Goal: Task Accomplishment & Management: Use online tool/utility

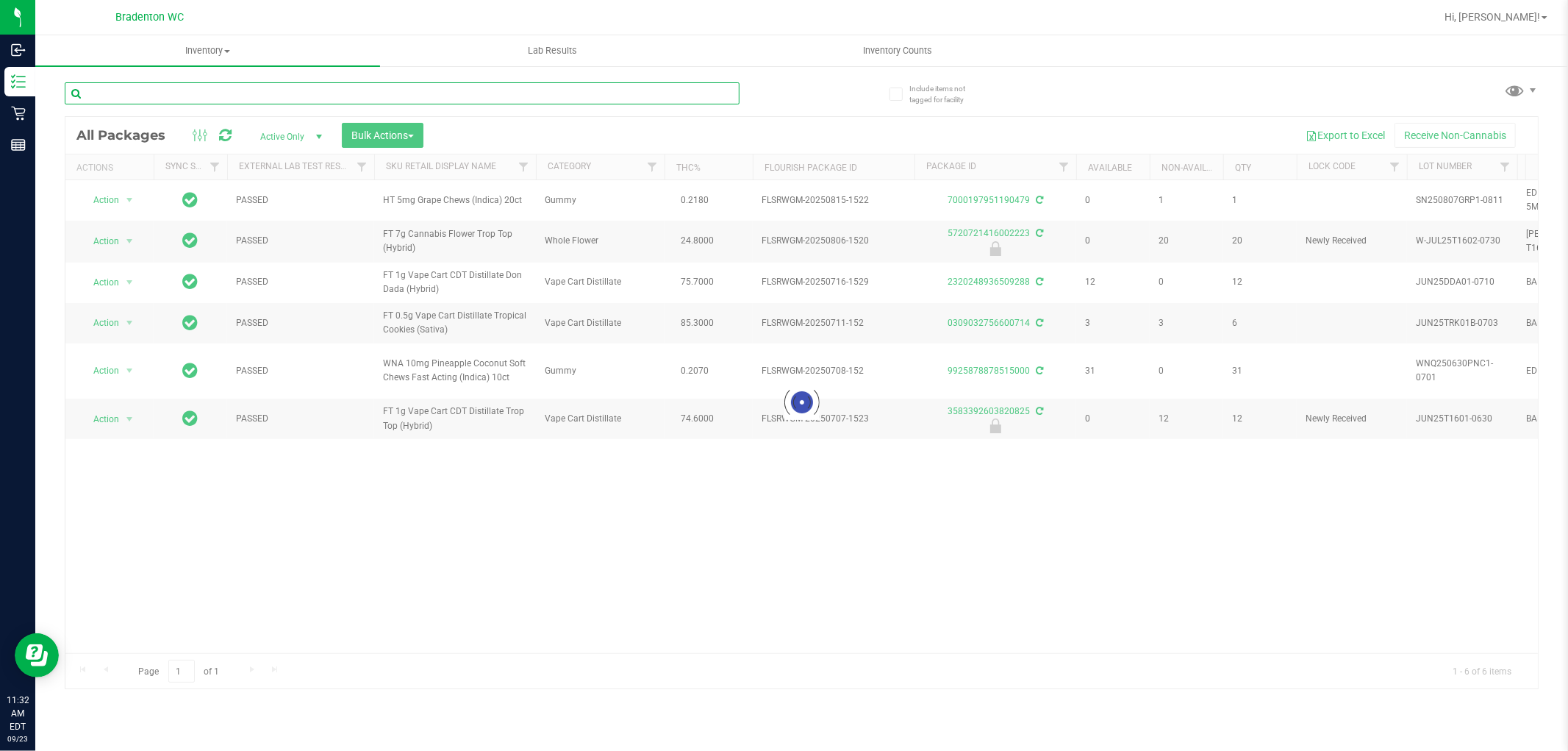
click at [721, 94] on input "text" at bounding box center [401, 93] width 675 height 22
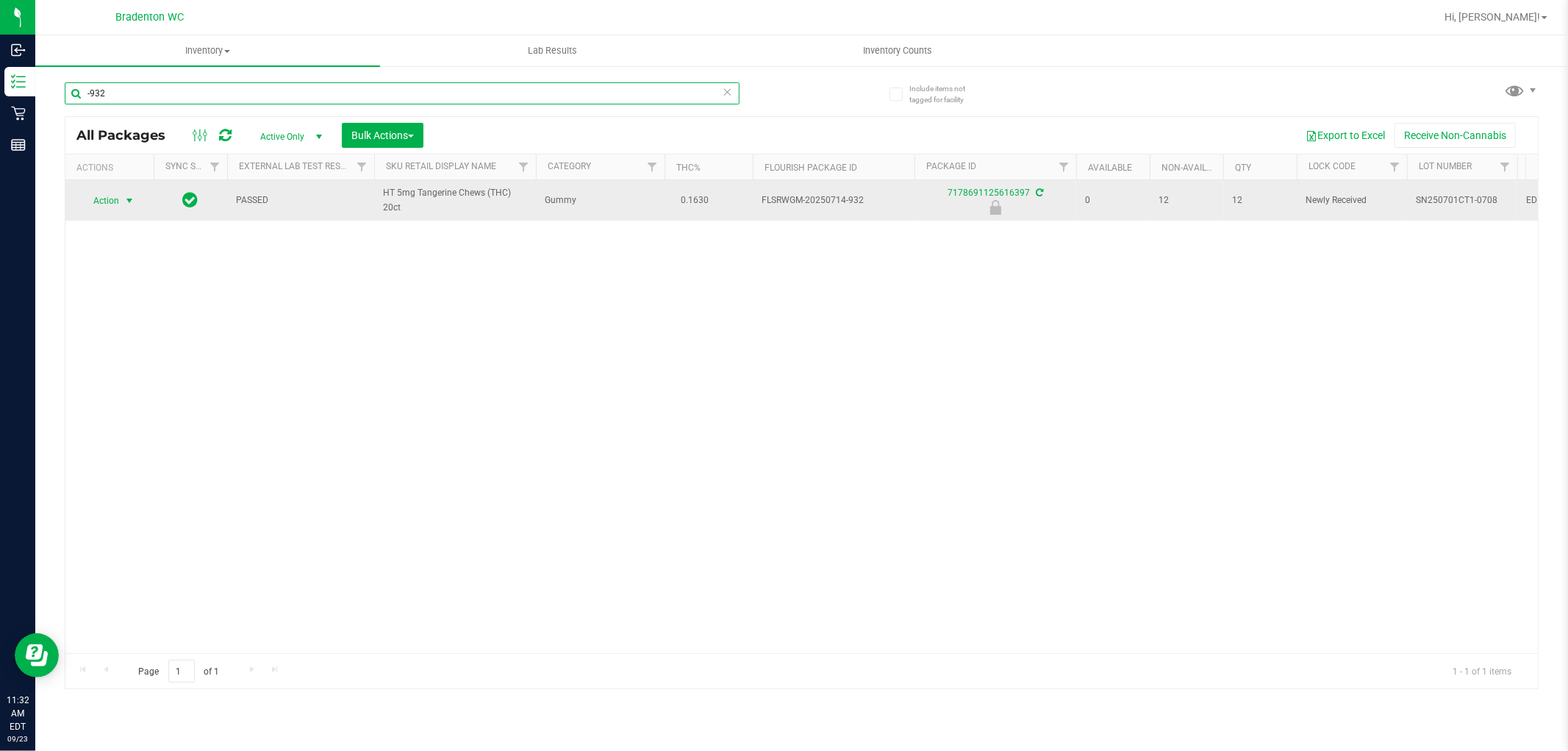
type input "-932"
click at [125, 202] on span "select" at bounding box center [129, 200] width 11 height 11
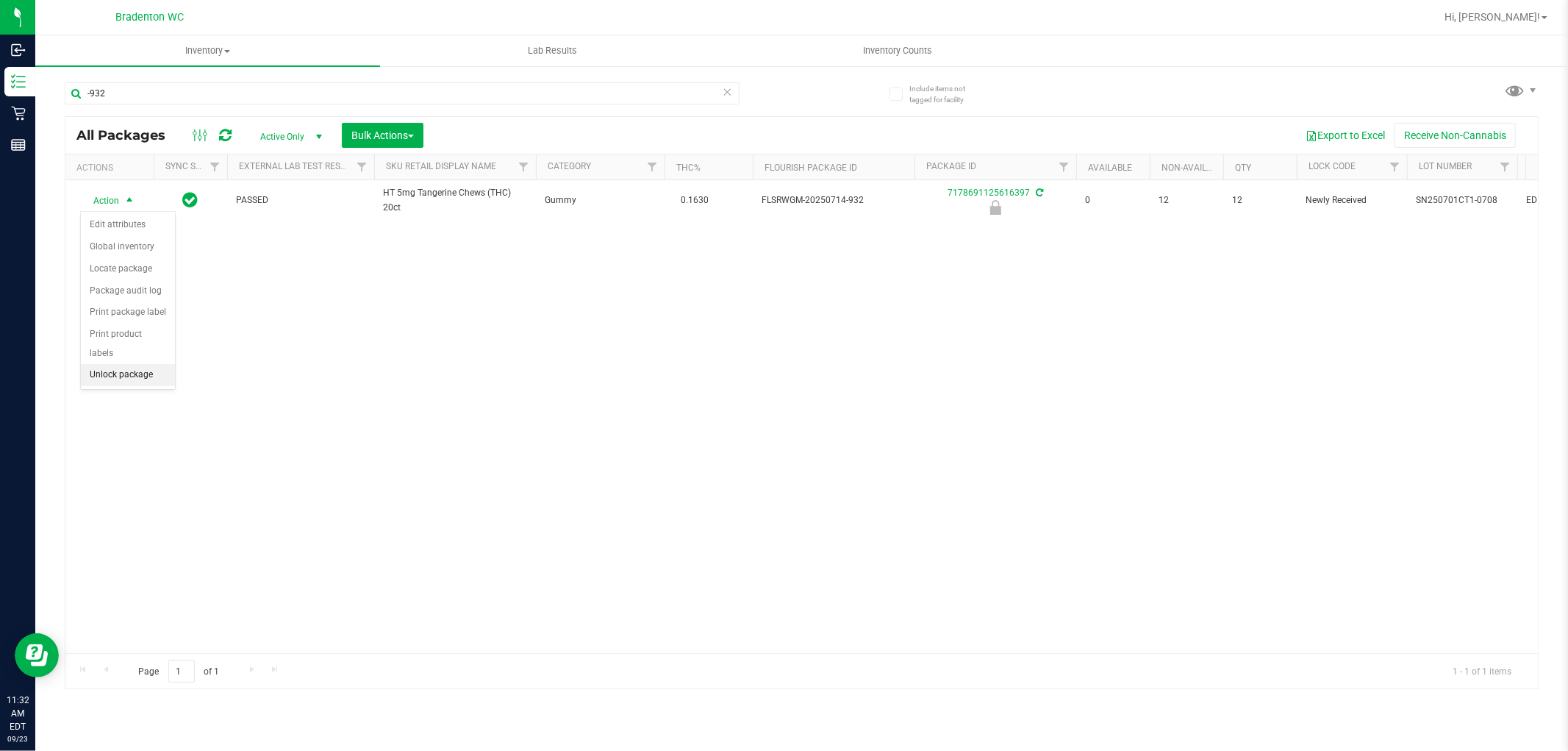
click at [136, 379] on li "Unlock package" at bounding box center [128, 375] width 94 height 22
